Goal: Information Seeking & Learning: Compare options

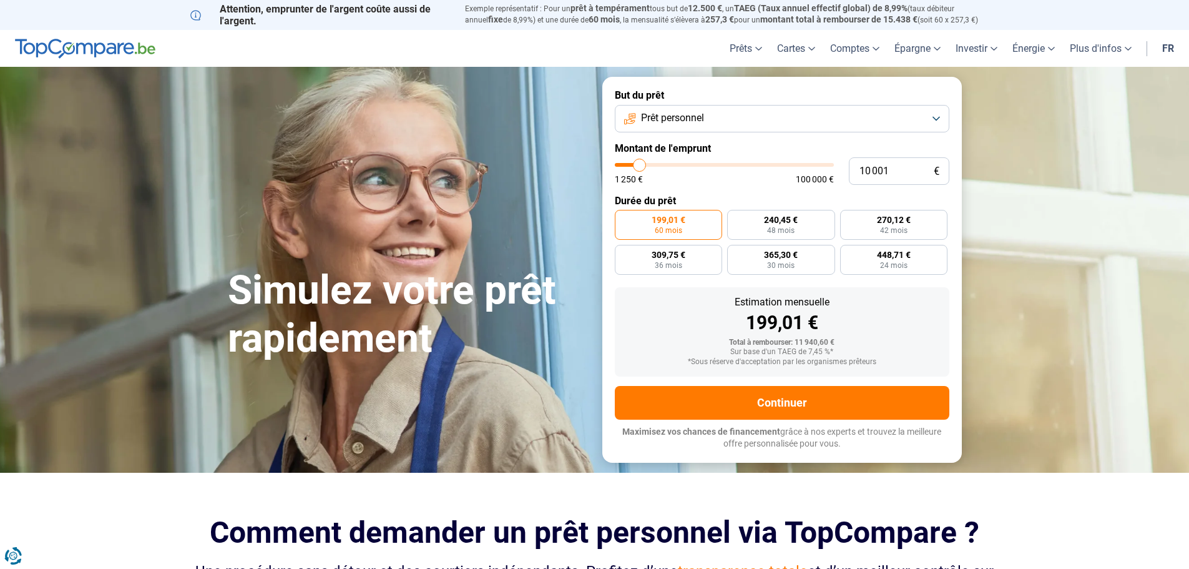
click at [934, 114] on button "Prêt personnel" at bounding box center [782, 118] width 335 height 27
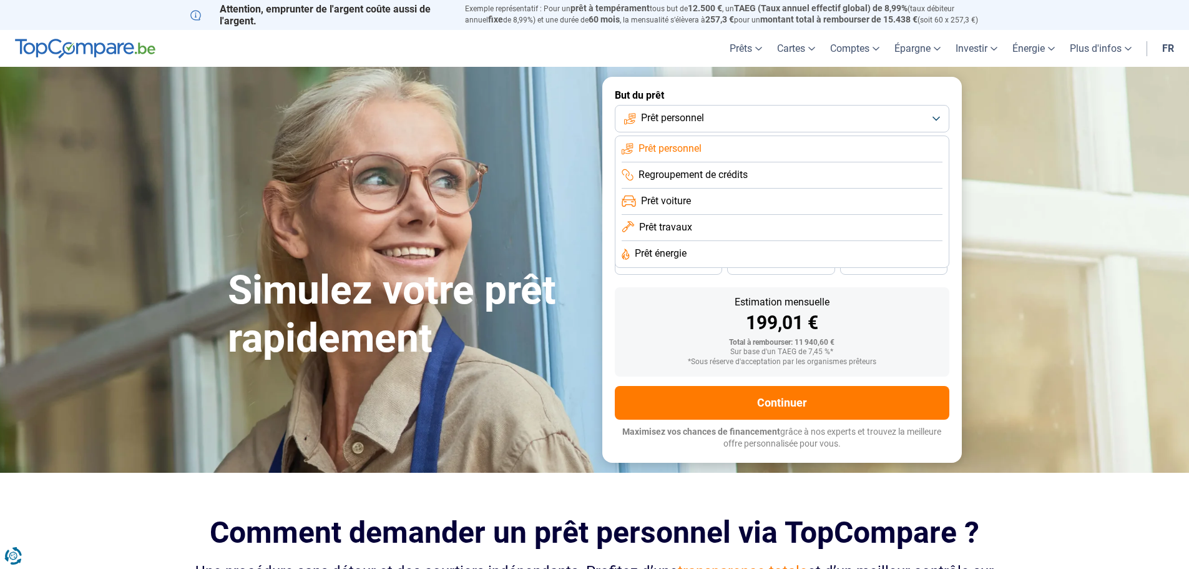
click at [677, 200] on span "Prêt voiture" at bounding box center [666, 201] width 50 height 14
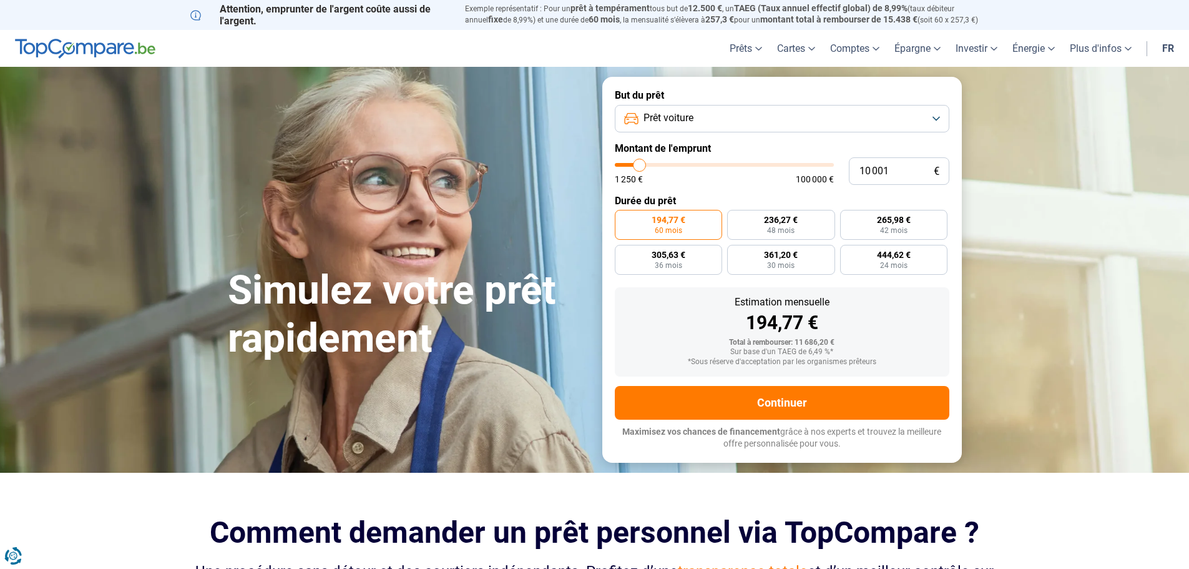
type input "33 000"
type input "33000"
click at [687, 164] on input "range" at bounding box center [724, 165] width 219 height 4
radio input "false"
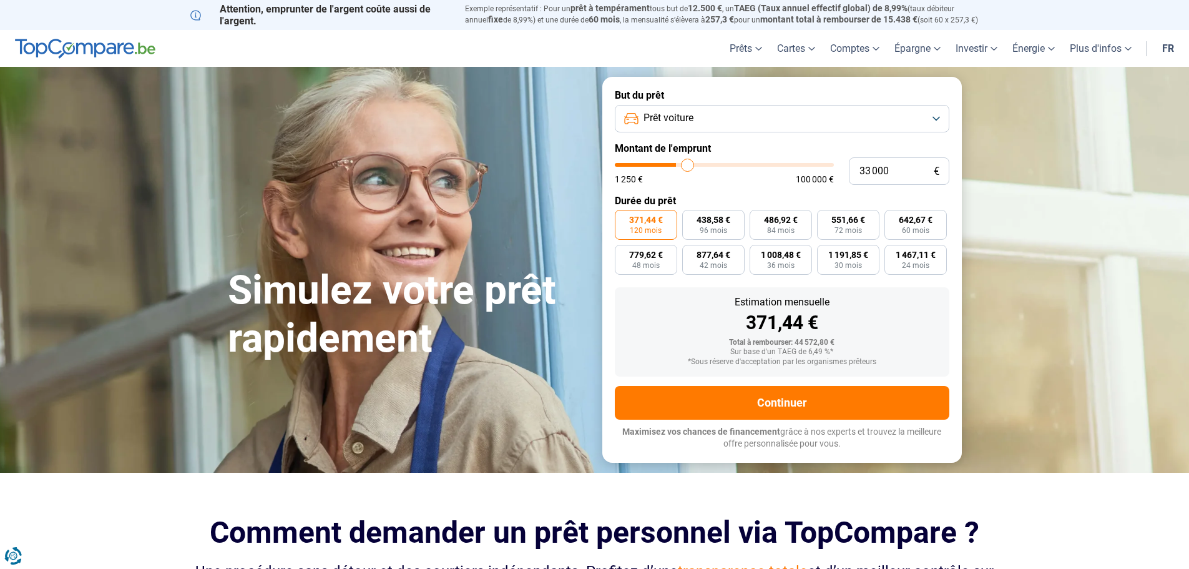
type input "28 750"
type input "28750"
click at [678, 163] on input "range" at bounding box center [724, 165] width 219 height 4
click at [889, 174] on input "28 750" at bounding box center [899, 170] width 100 height 27
type input "2 875"
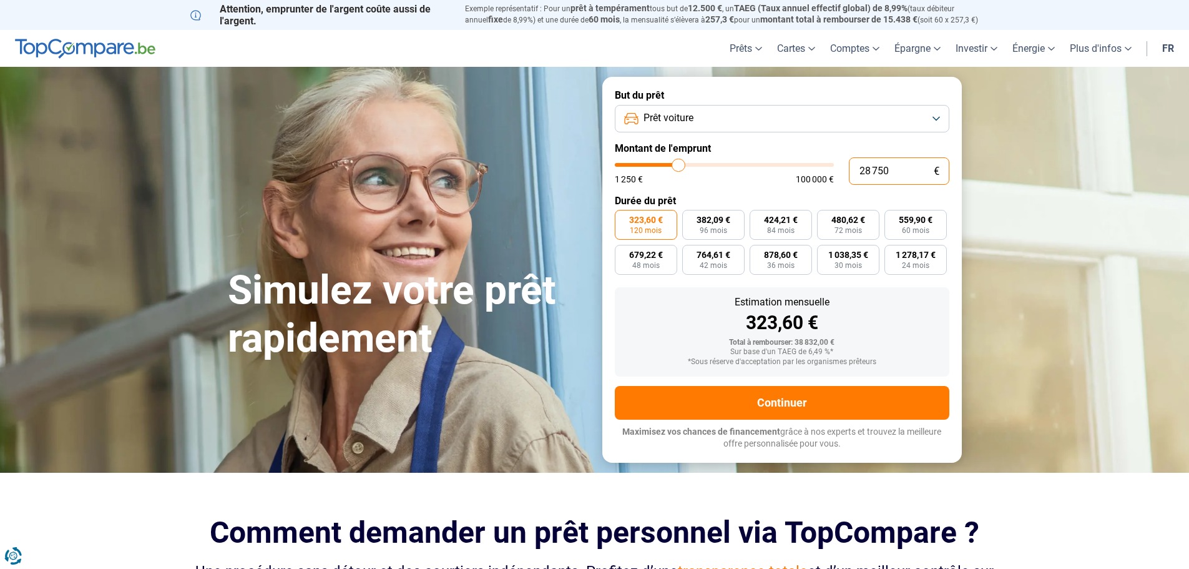
type input "3000"
type input "287"
type input "1250"
type input "28"
type input "1250"
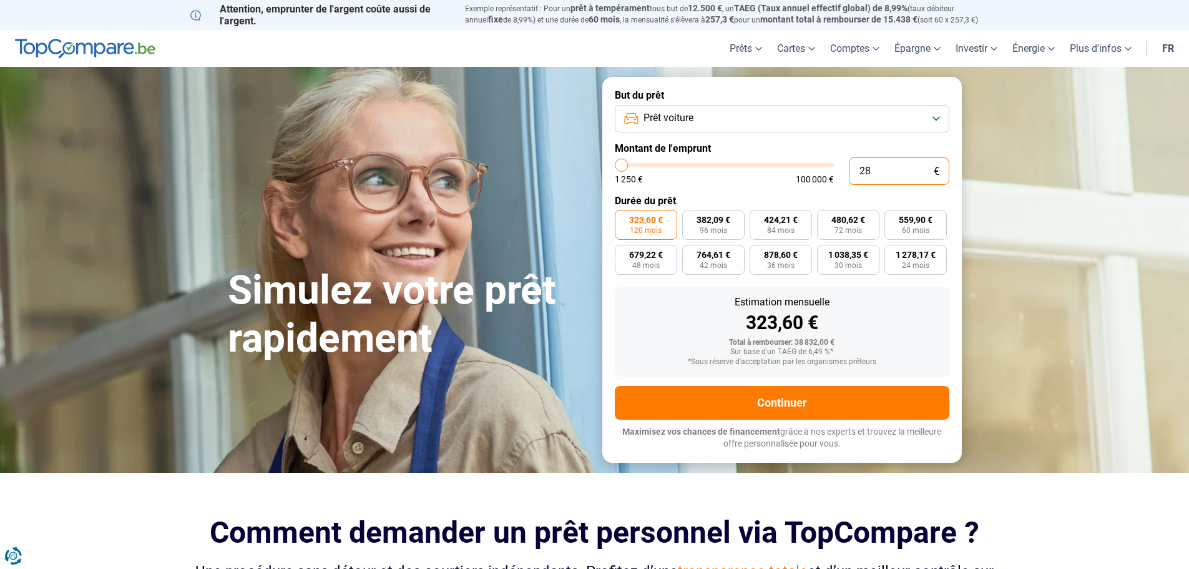
type input "2"
type input "1250"
type input "0"
type input "1250"
type input "3"
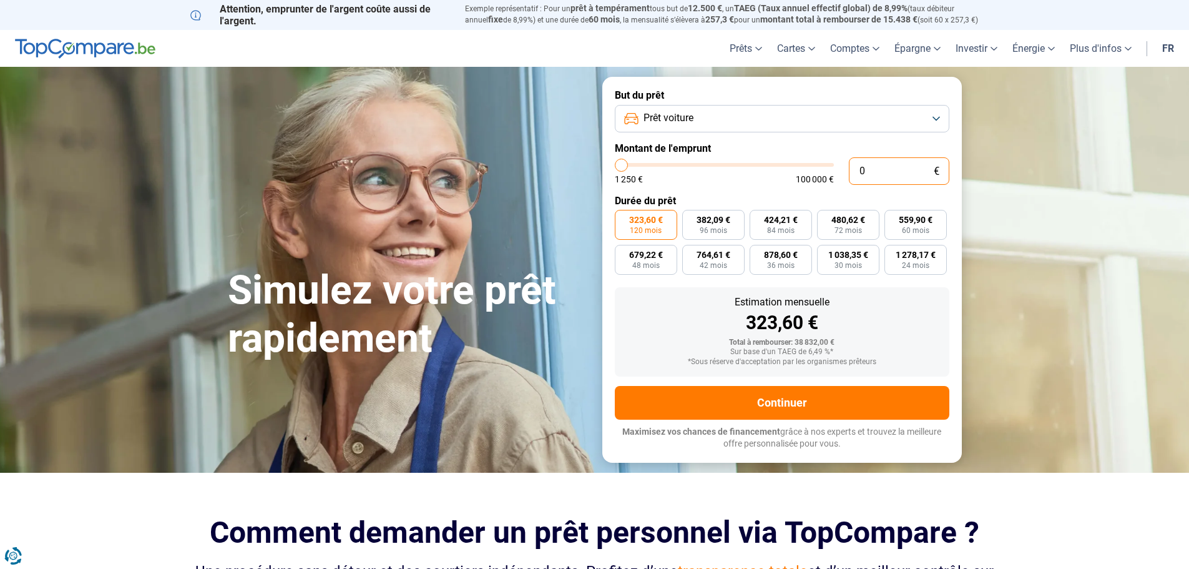
type input "1250"
type input "30"
type input "1250"
type input "300"
type input "1250"
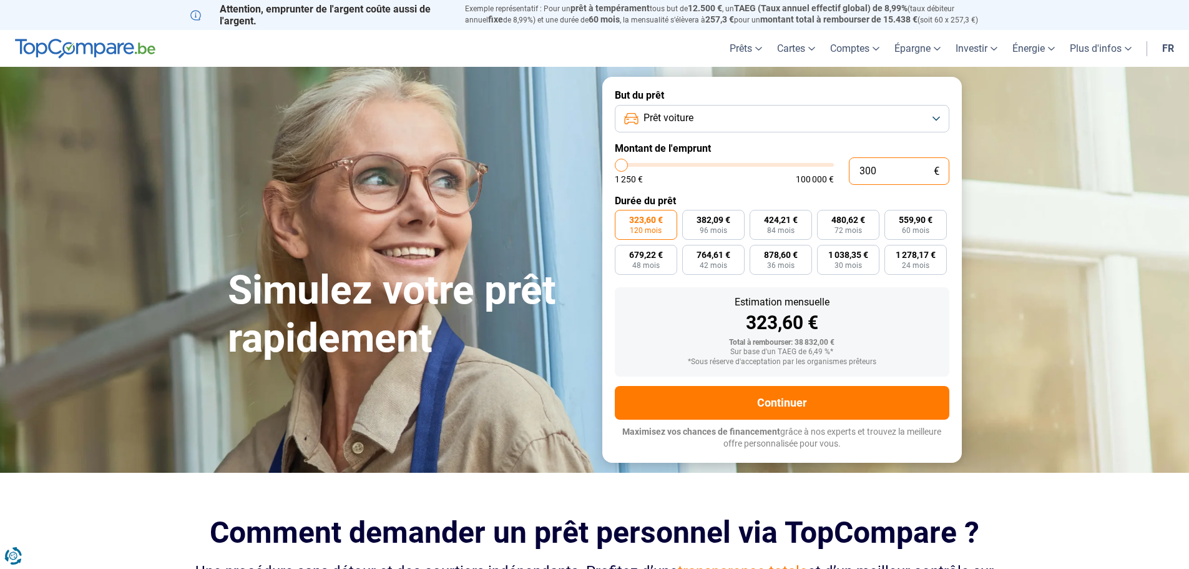
type input "3 000"
type input "3000"
type input "30 000"
type input "30000"
type input "30 000"
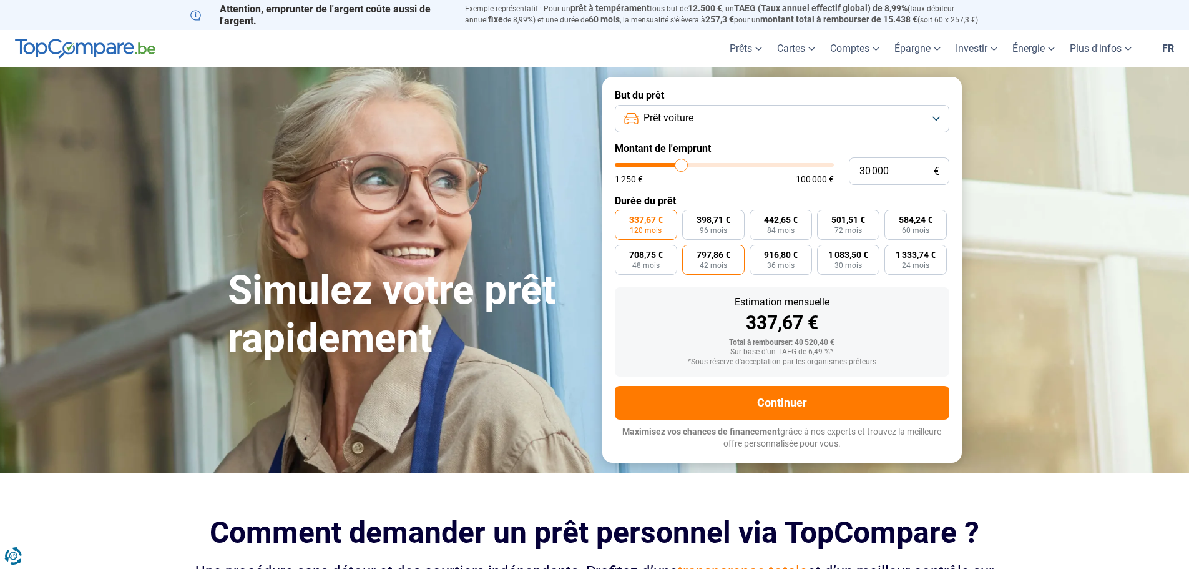
click at [705, 264] on span "42 mois" at bounding box center [713, 265] width 27 height 7
click at [690, 253] on input "797,86 € 42 mois" at bounding box center [686, 249] width 8 height 8
radio input "true"
click at [644, 268] on span "48 mois" at bounding box center [645, 265] width 27 height 7
click at [623, 253] on input "708,75 € 48 mois" at bounding box center [619, 249] width 8 height 8
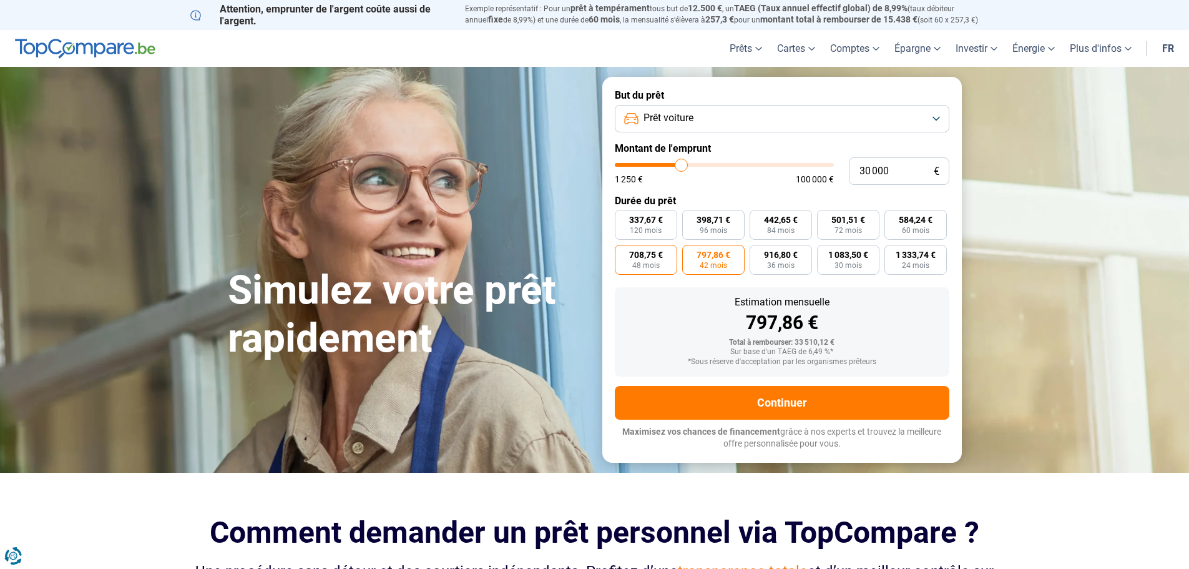
radio input "true"
click at [911, 227] on span "60 mois" at bounding box center [915, 230] width 27 height 7
click at [892, 218] on input "584,24 € 60 mois" at bounding box center [888, 214] width 8 height 8
radio input "true"
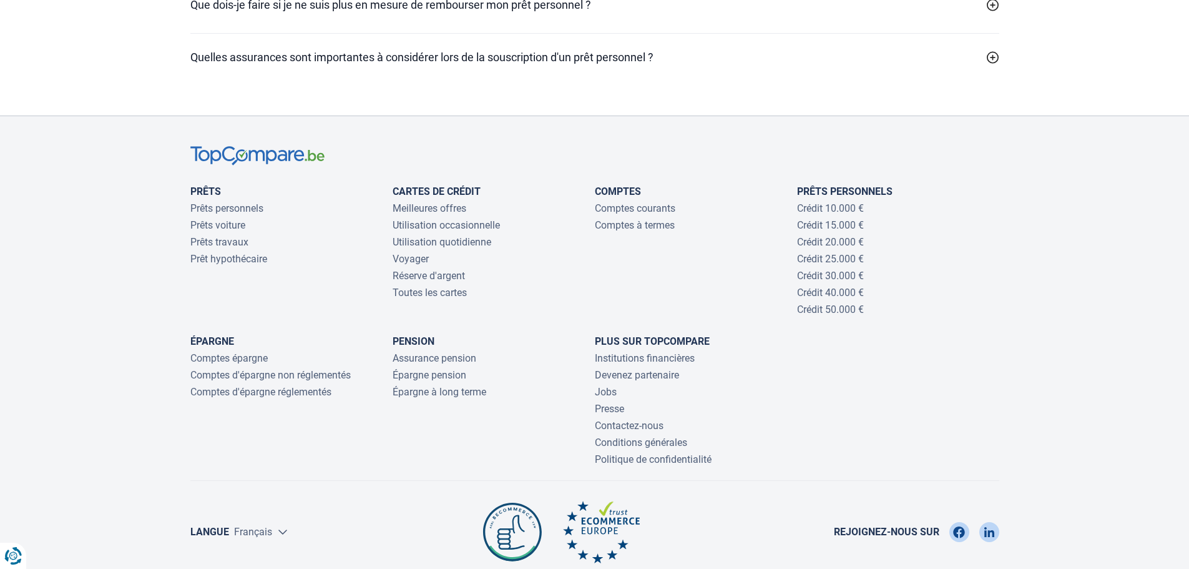
scroll to position [3994, 0]
click at [205, 229] on link "Prêts voiture" at bounding box center [217, 223] width 55 height 12
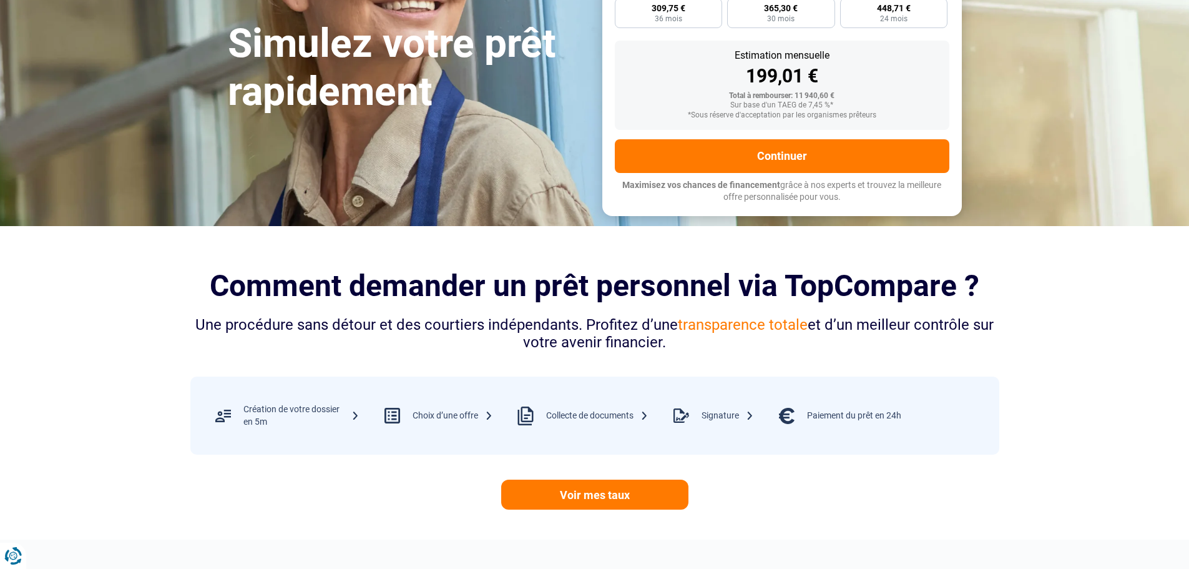
scroll to position [0, 0]
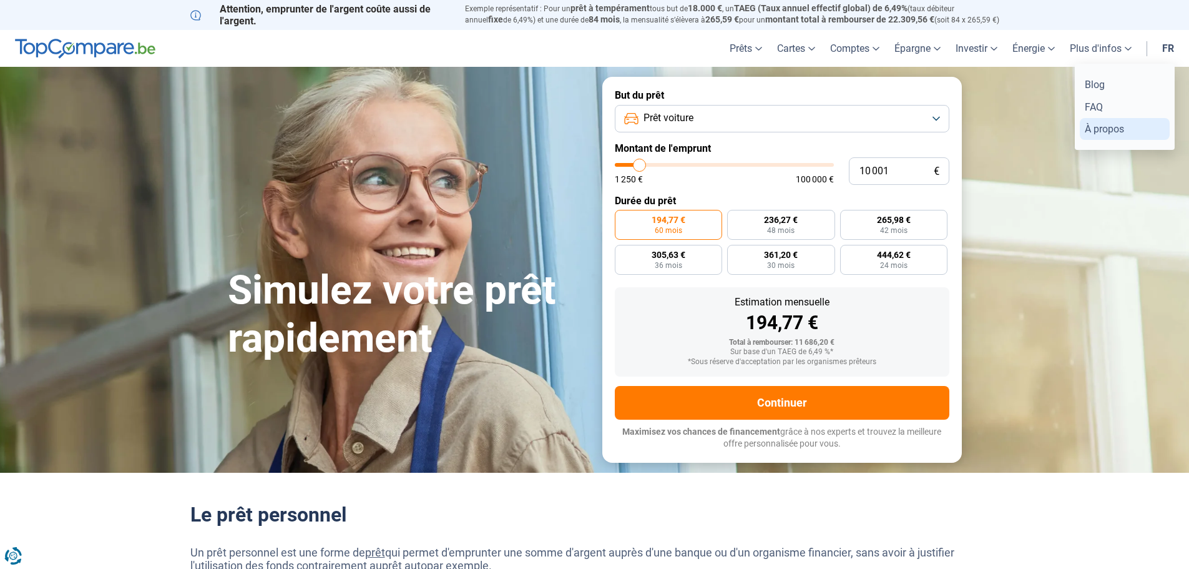
click at [1110, 125] on link "À propos" at bounding box center [1125, 129] width 90 height 22
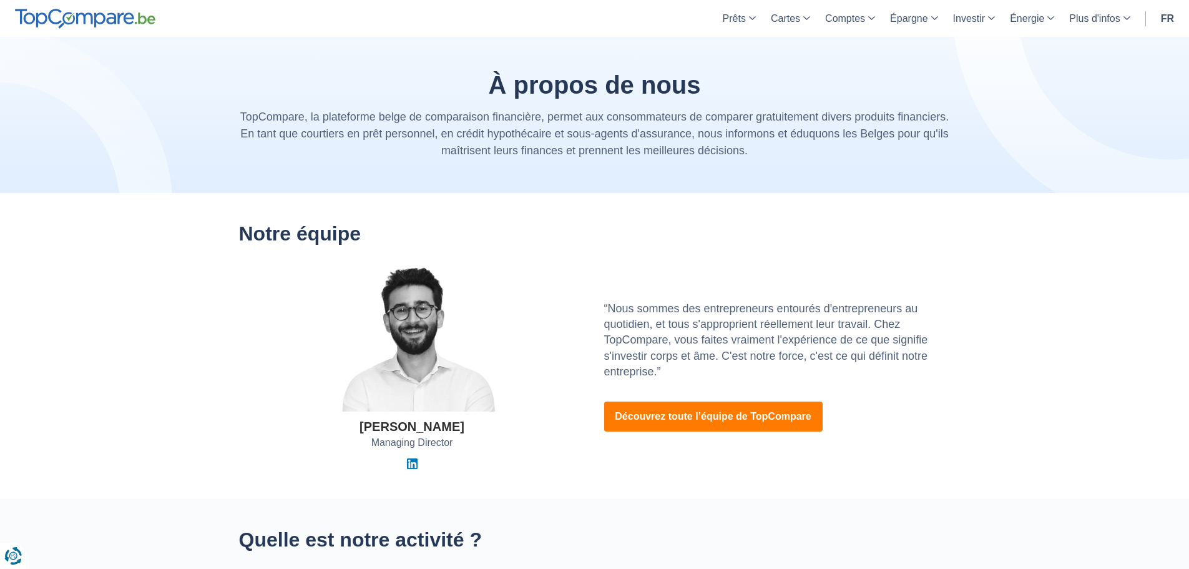
scroll to position [312, 0]
